Goal: Transaction & Acquisition: Book appointment/travel/reservation

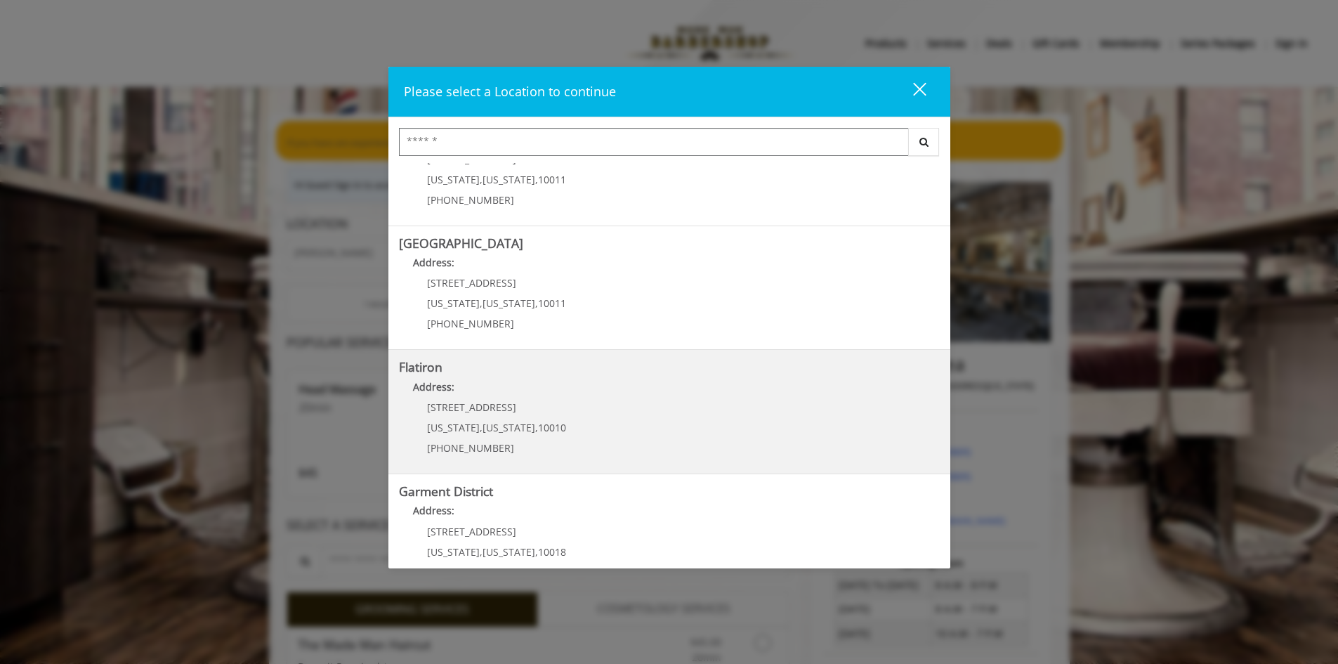
scroll to position [222, 0]
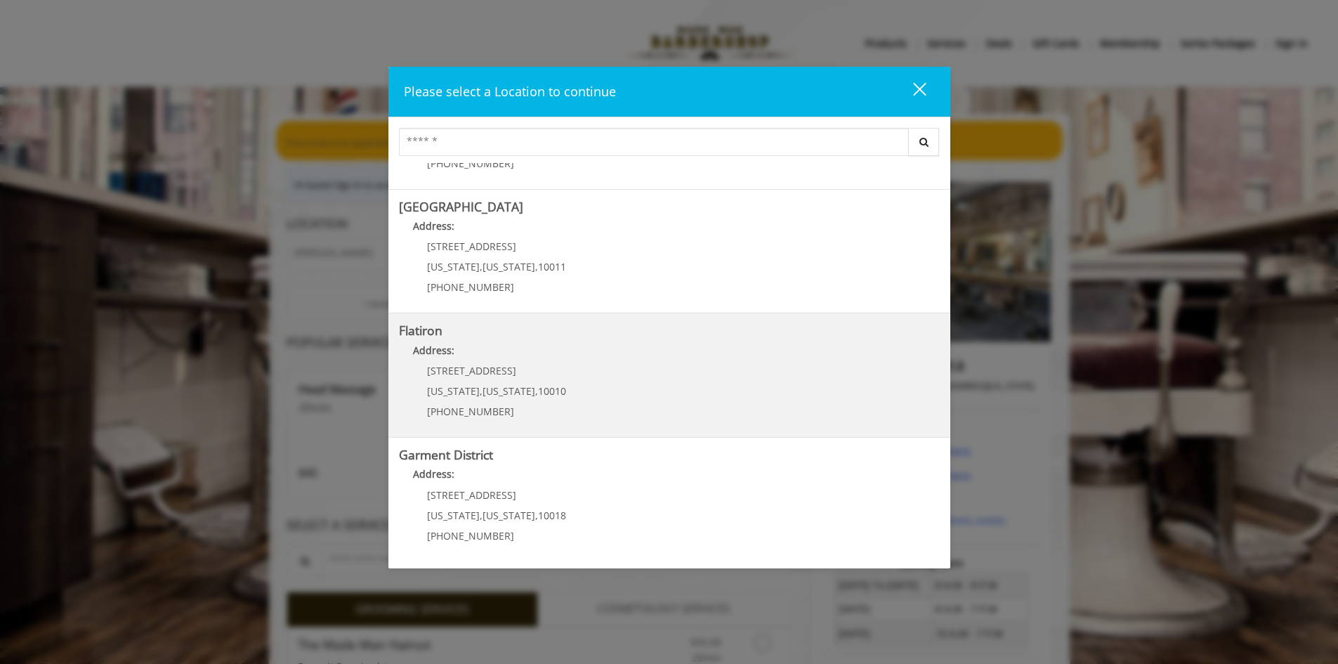
click at [556, 377] on div "[STREET_ADDRESS][US_STATE][US_STATE] (917) 475-1765" at bounding box center [486, 395] width 174 height 61
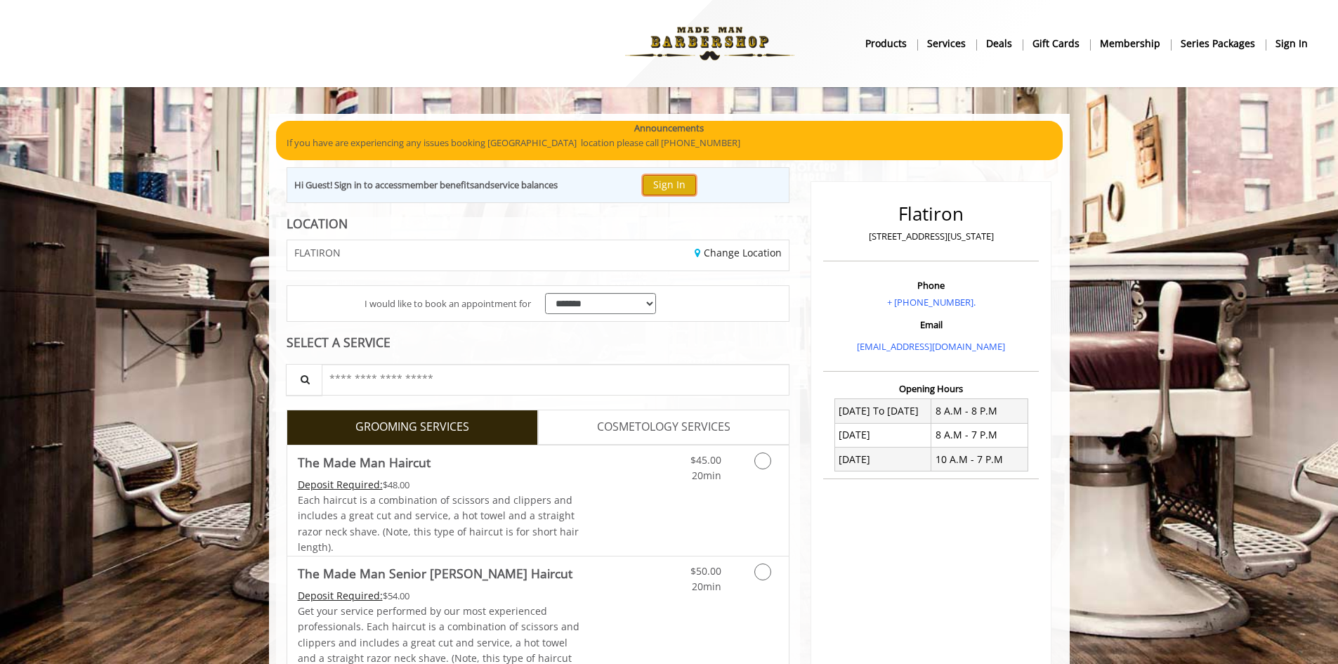
click at [676, 184] on button "Sign In" at bounding box center [669, 185] width 53 height 20
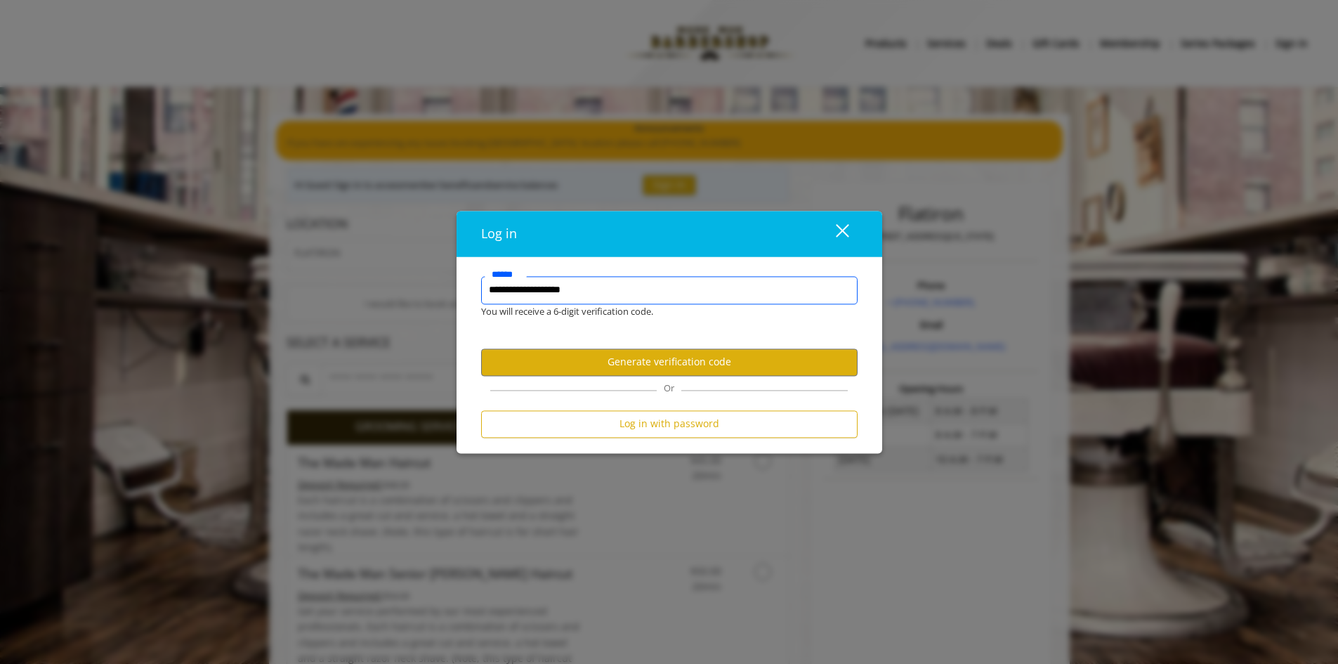
type input "**********"
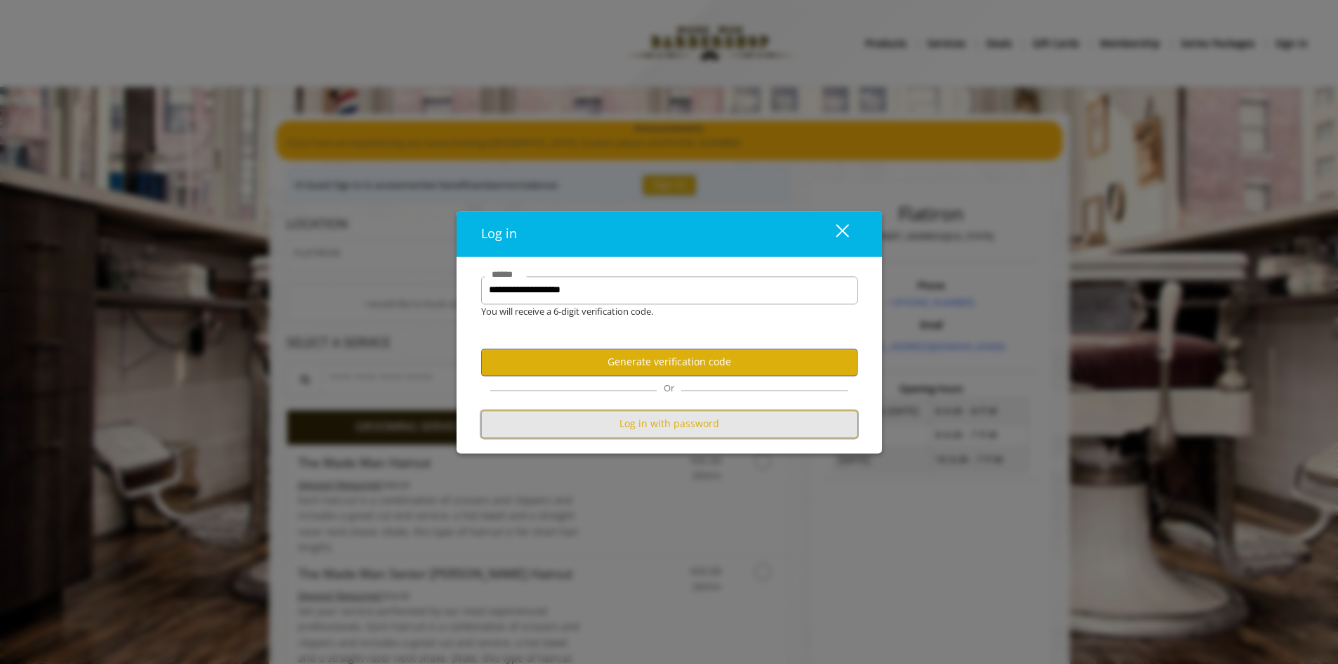
click at [663, 426] on button "Log in with password" at bounding box center [669, 423] width 376 height 27
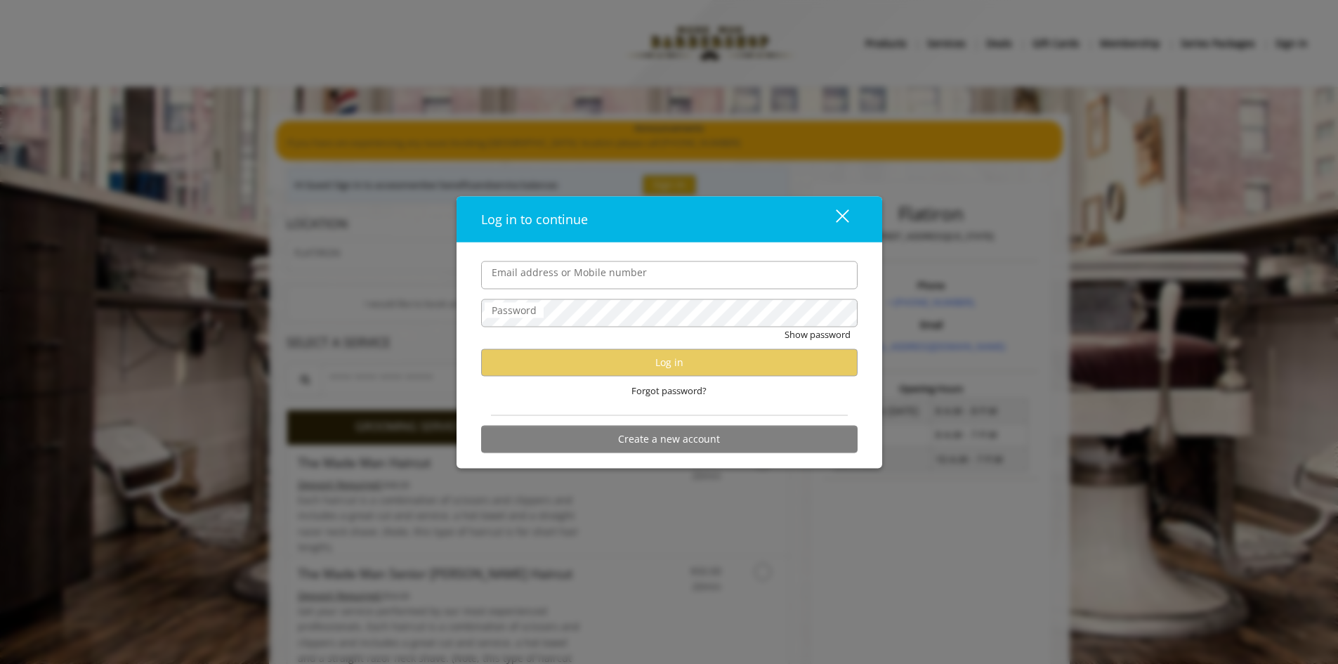
type input "**********"
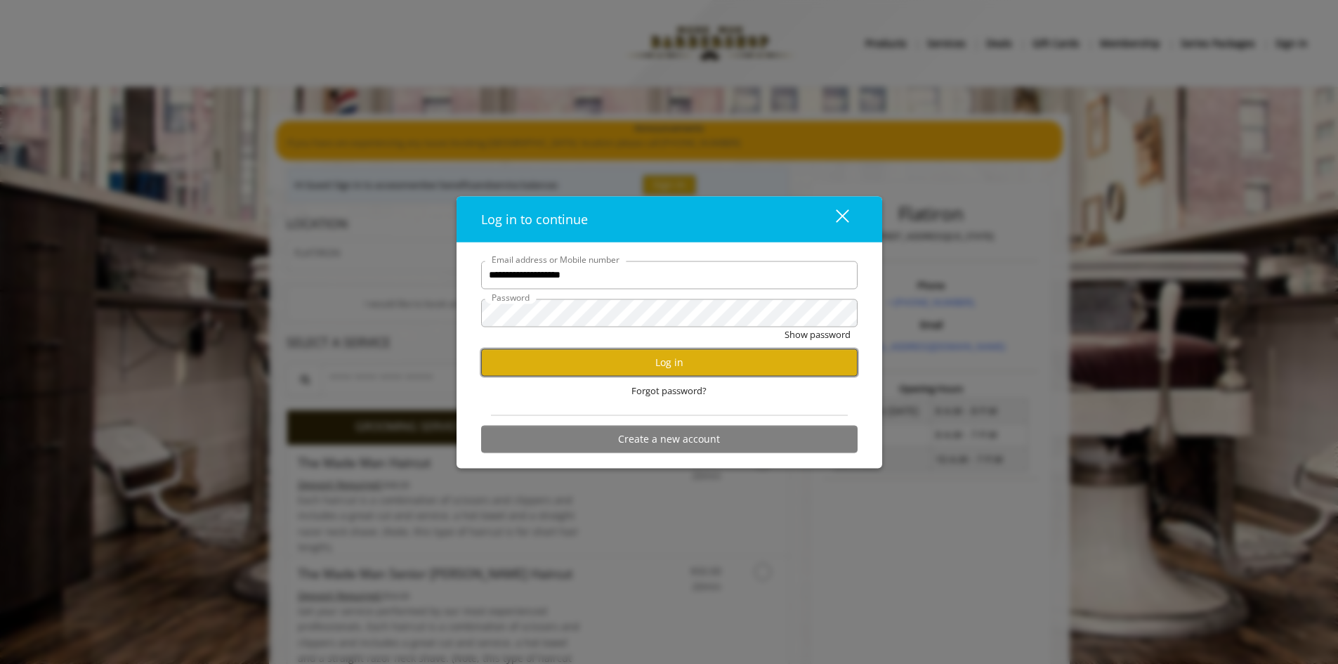
click at [654, 358] on button "Log in" at bounding box center [669, 361] width 376 height 27
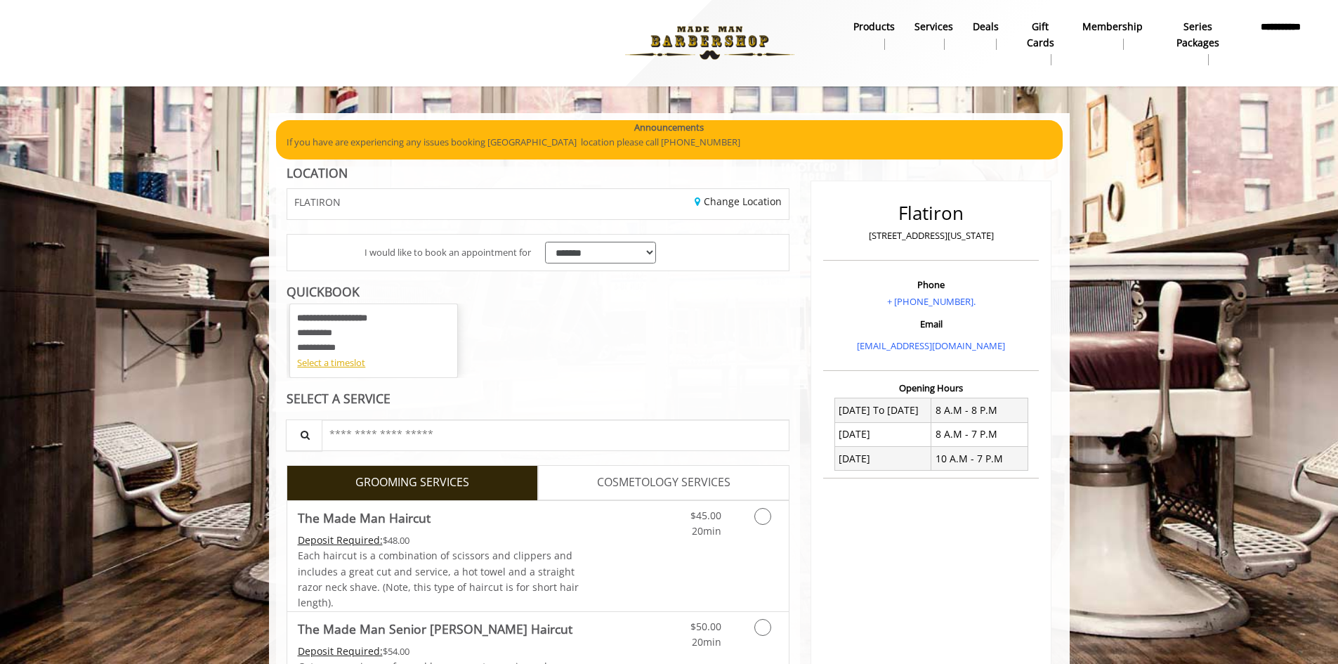
scroll to position [70, 0]
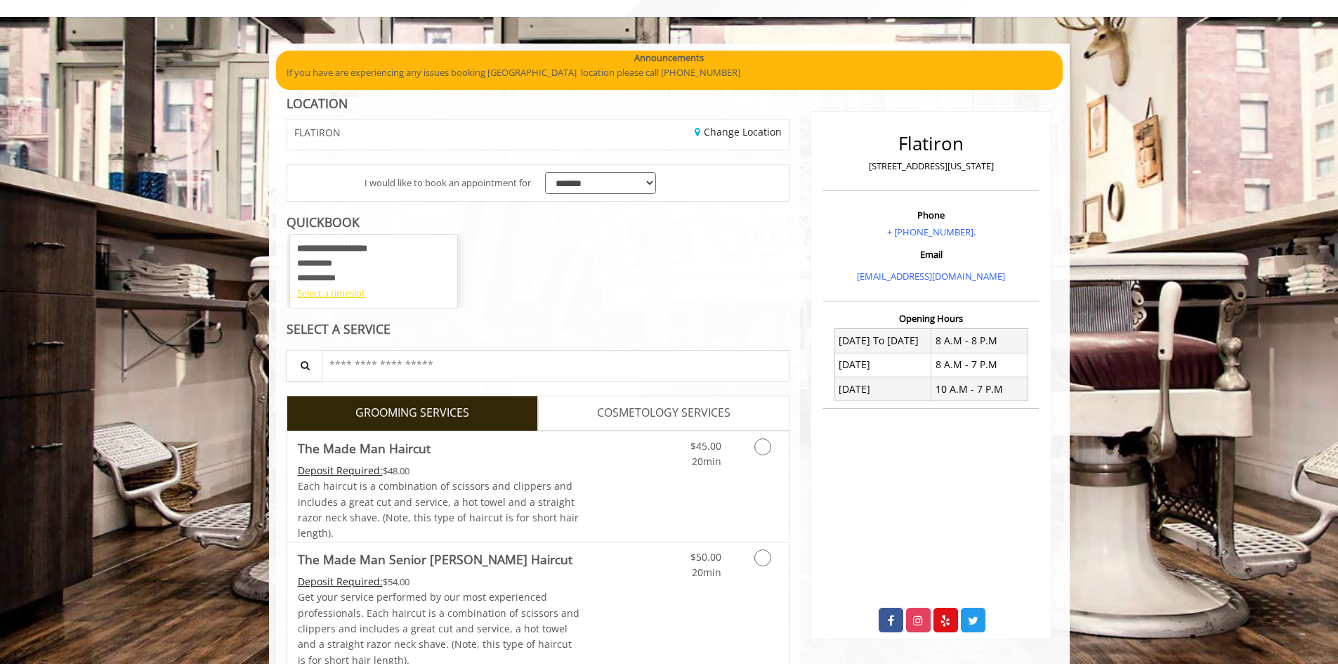
click at [344, 296] on div "Select a timeslot" at bounding box center [373, 293] width 153 height 15
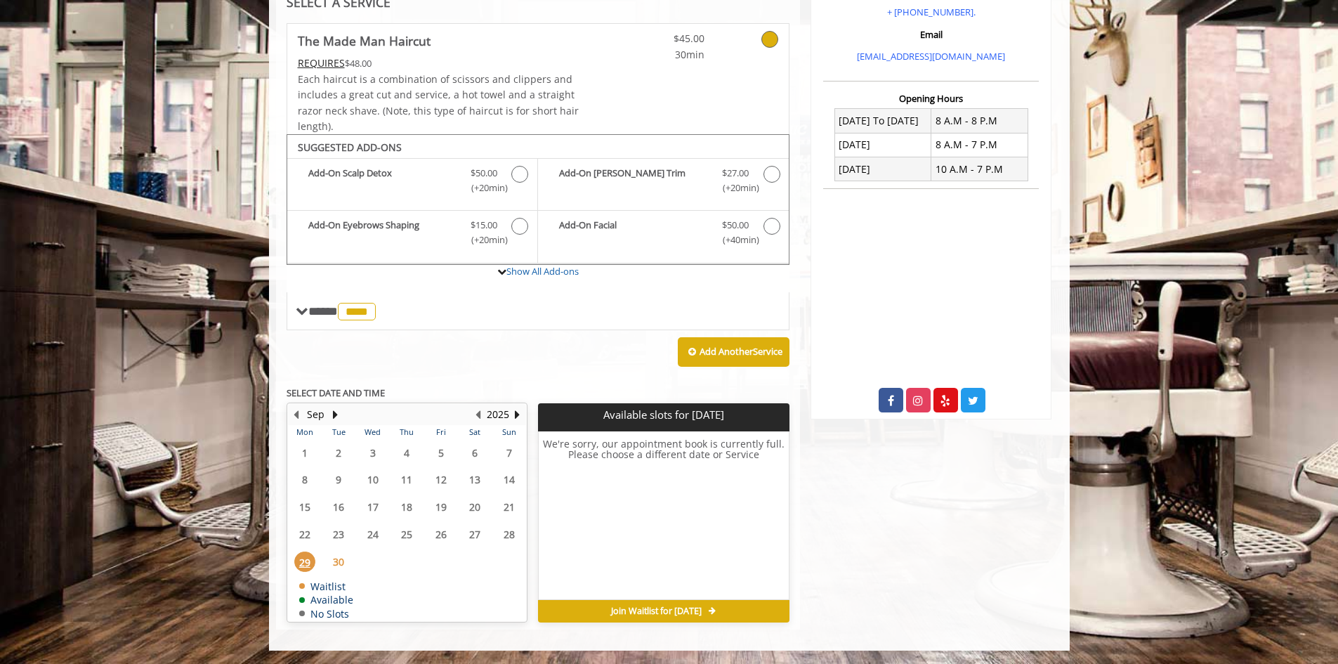
scroll to position [291, 0]
click at [513, 413] on button "Next Year" at bounding box center [517, 413] width 11 height 15
click at [476, 415] on button "Previous Year" at bounding box center [478, 413] width 11 height 15
click at [334, 415] on button "Next Month" at bounding box center [335, 413] width 11 height 15
click at [474, 452] on span "4" at bounding box center [474, 452] width 21 height 20
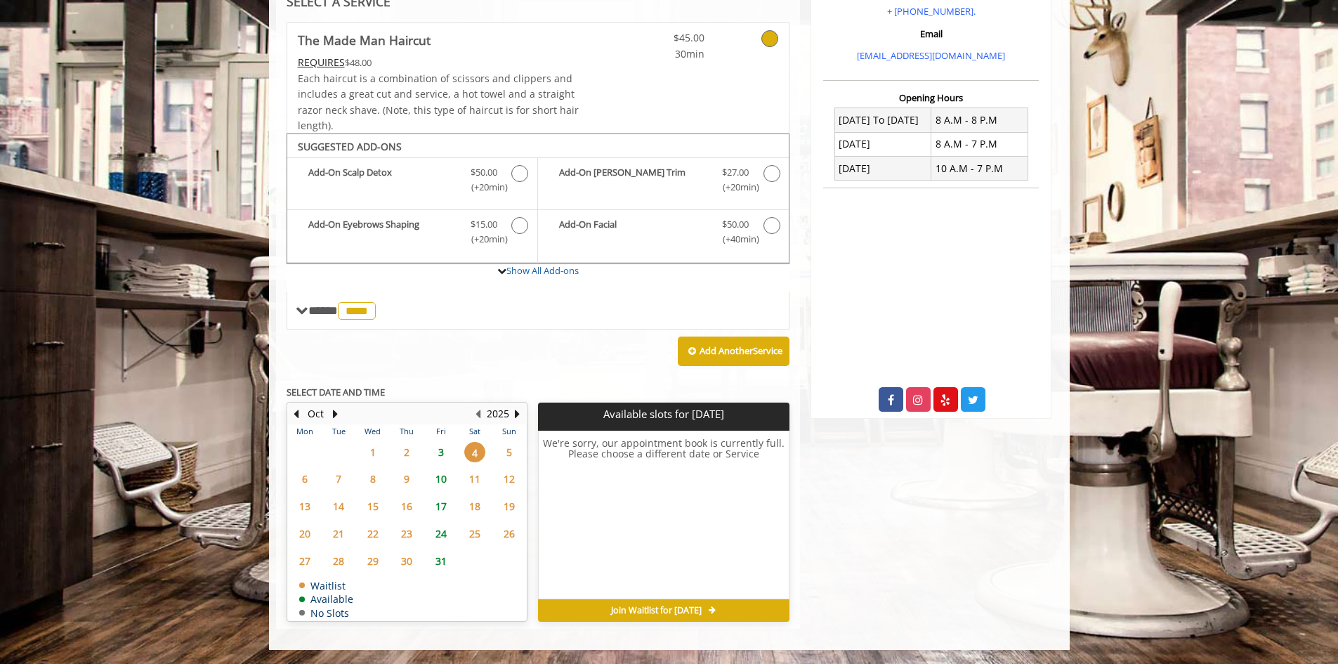
click at [442, 454] on span "3" at bounding box center [440, 452] width 21 height 20
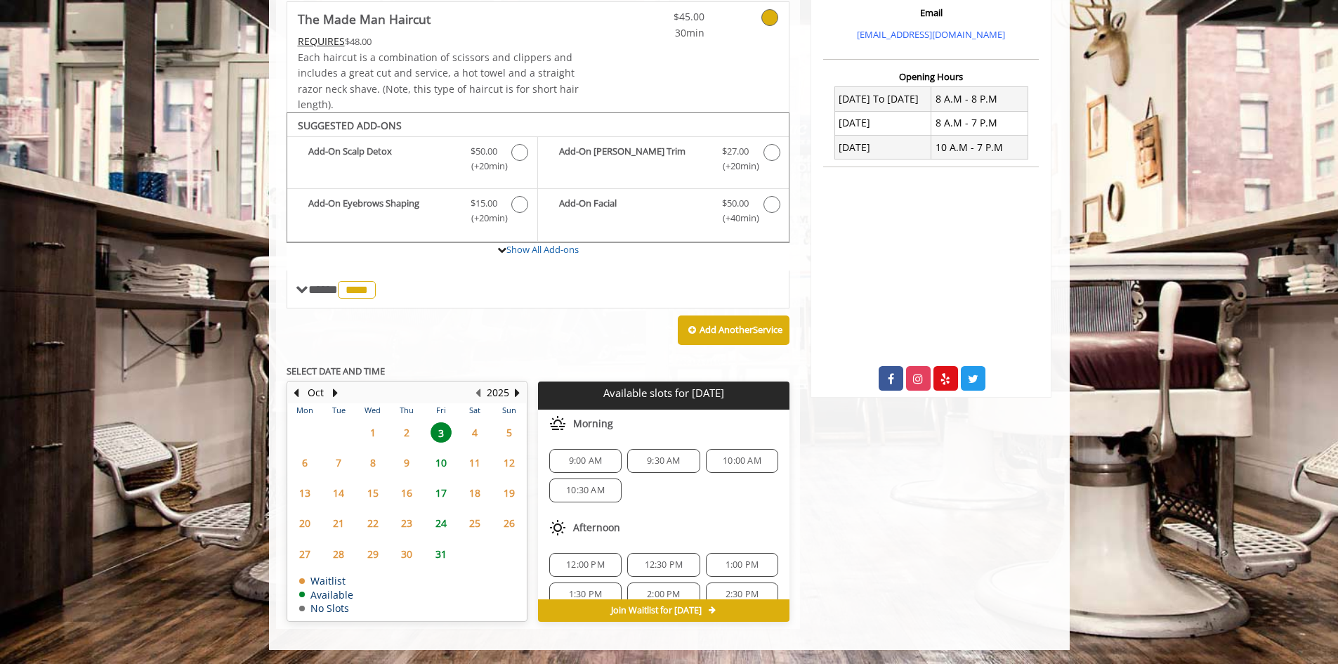
click at [588, 467] on div "9:00 AM" at bounding box center [585, 461] width 72 height 24
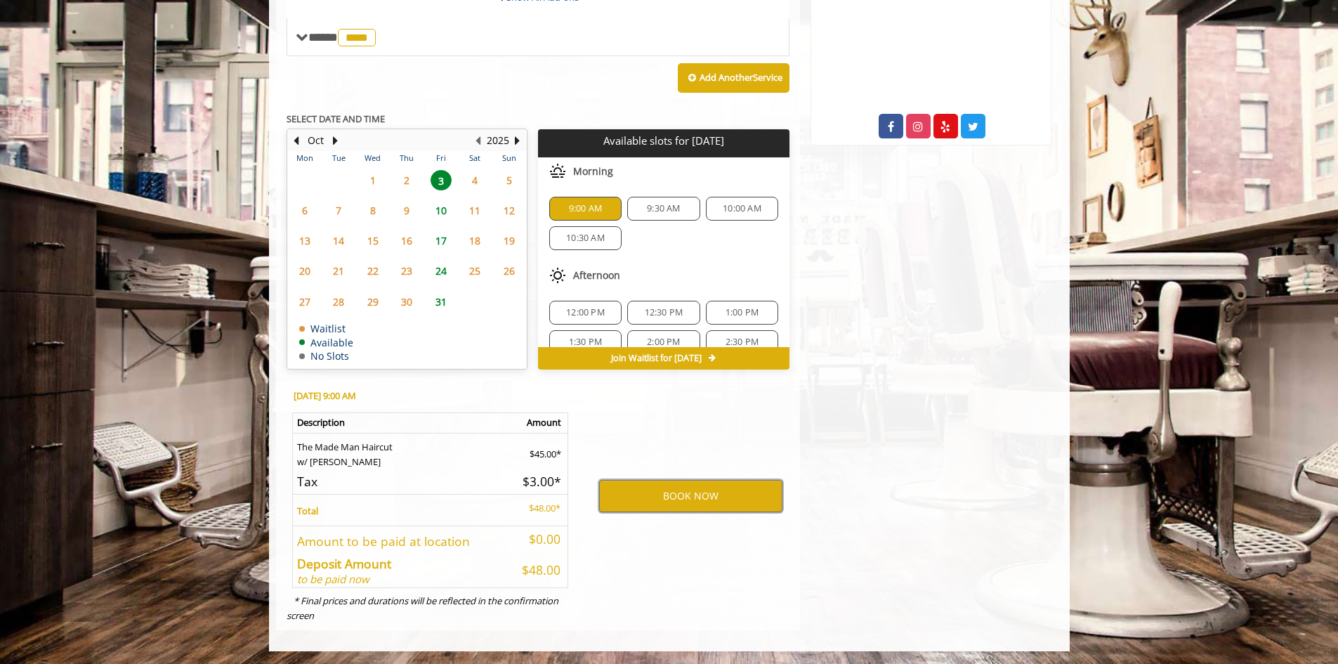
scroll to position [565, 0]
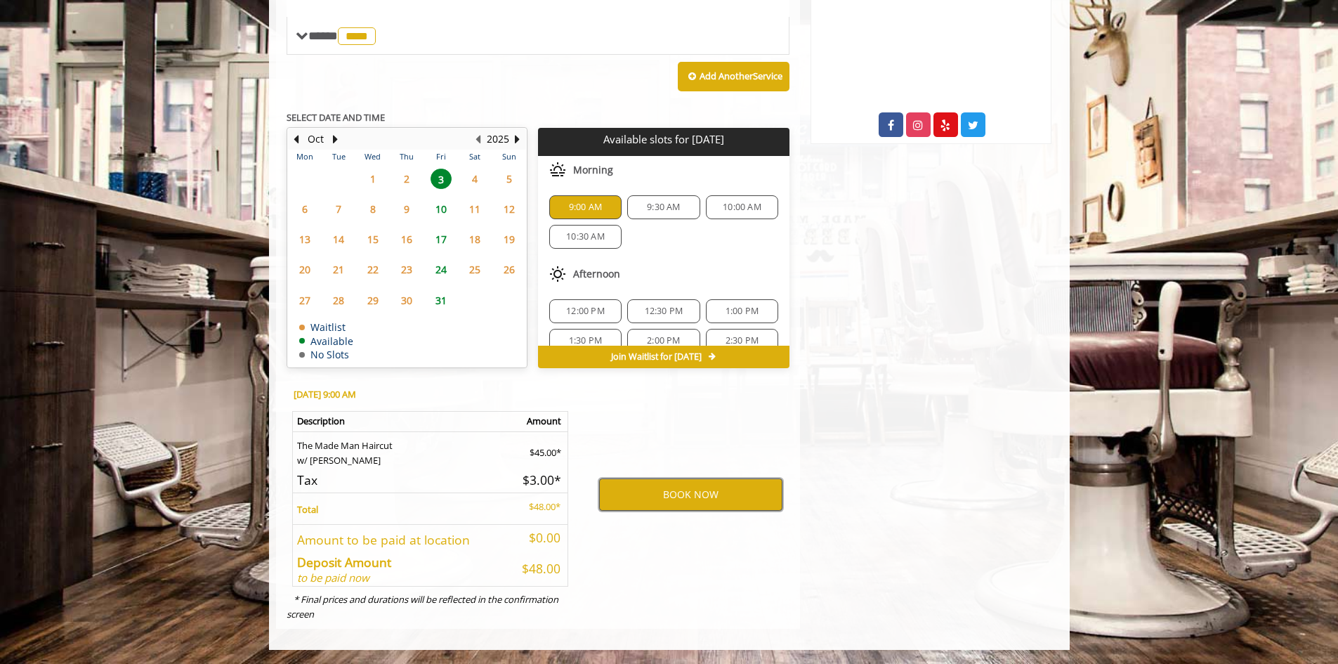
click at [666, 494] on button "BOOK NOW" at bounding box center [690, 494] width 183 height 32
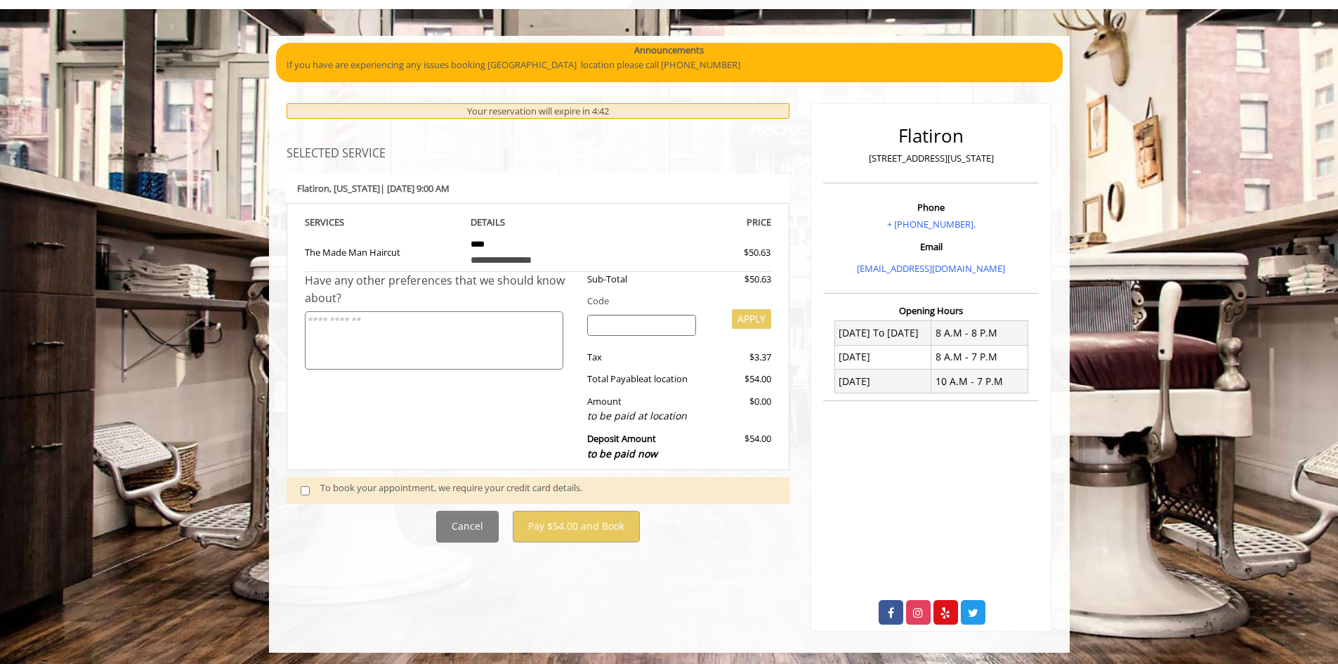
scroll to position [81, 0]
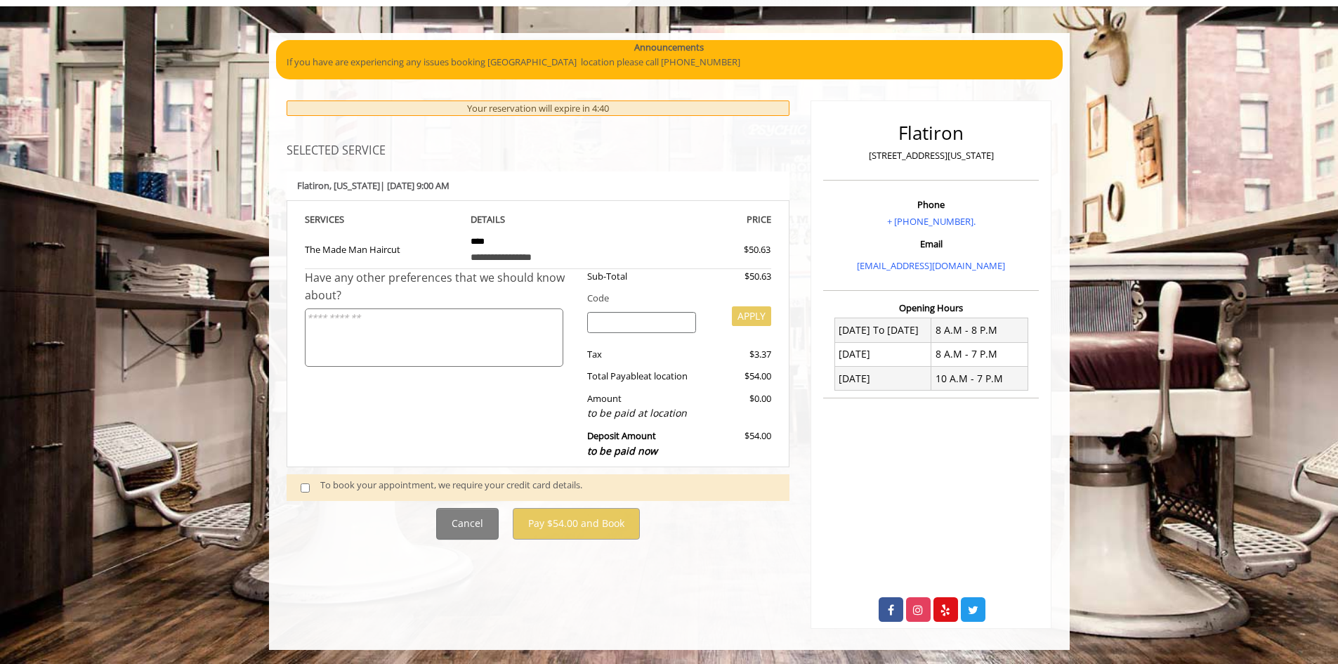
click at [326, 486] on div "To book your appointment, we require your credit card details." at bounding box center [547, 487] width 455 height 19
click at [312, 489] on span at bounding box center [310, 487] width 41 height 19
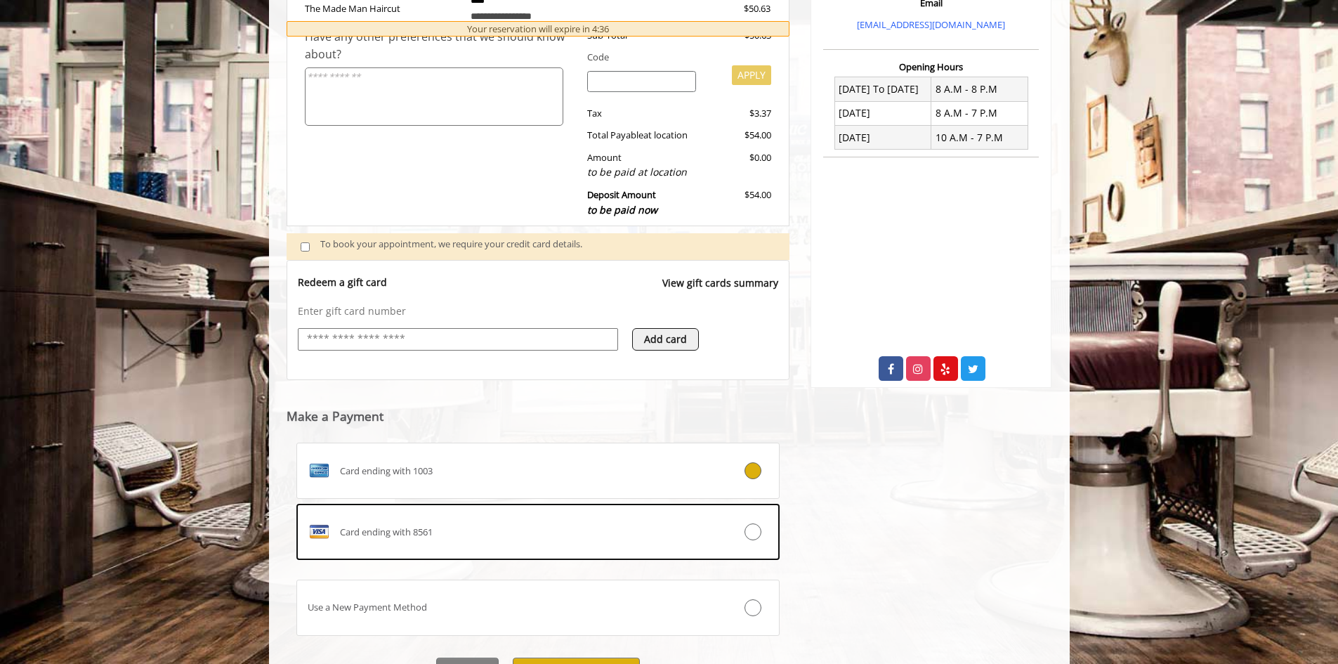
scroll to position [396, 0]
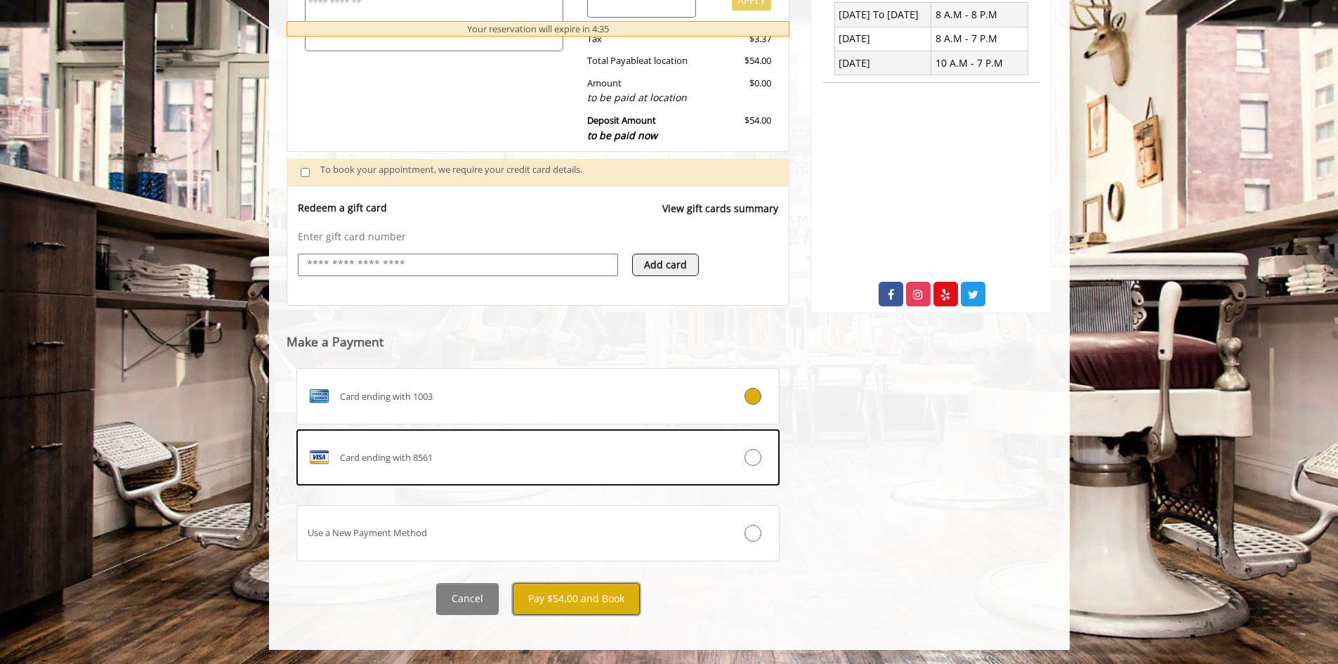
click at [578, 595] on button "Pay $54.00 and Book" at bounding box center [576, 599] width 127 height 32
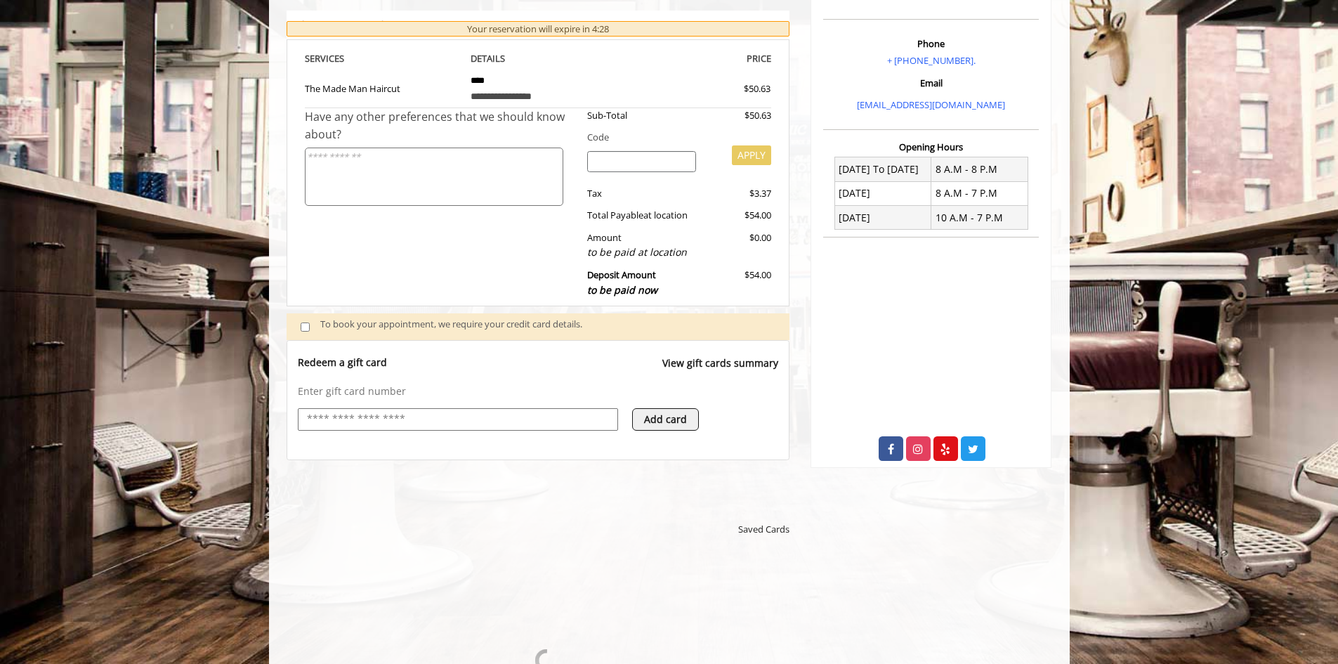
scroll to position [281, 0]
